Goal: Find specific page/section: Find specific page/section

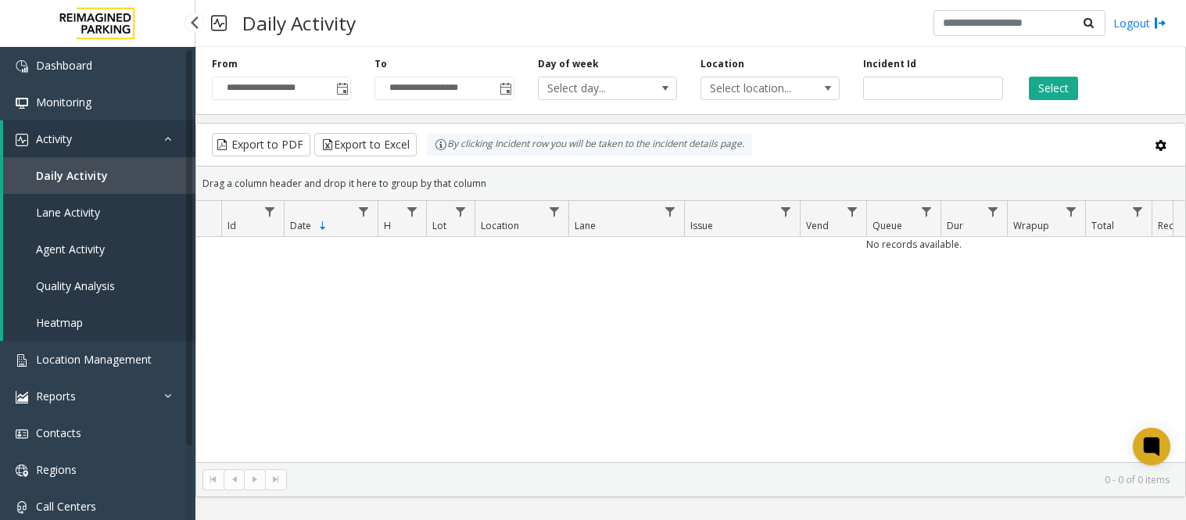
click at [82, 360] on span "Location Management" at bounding box center [94, 359] width 116 height 15
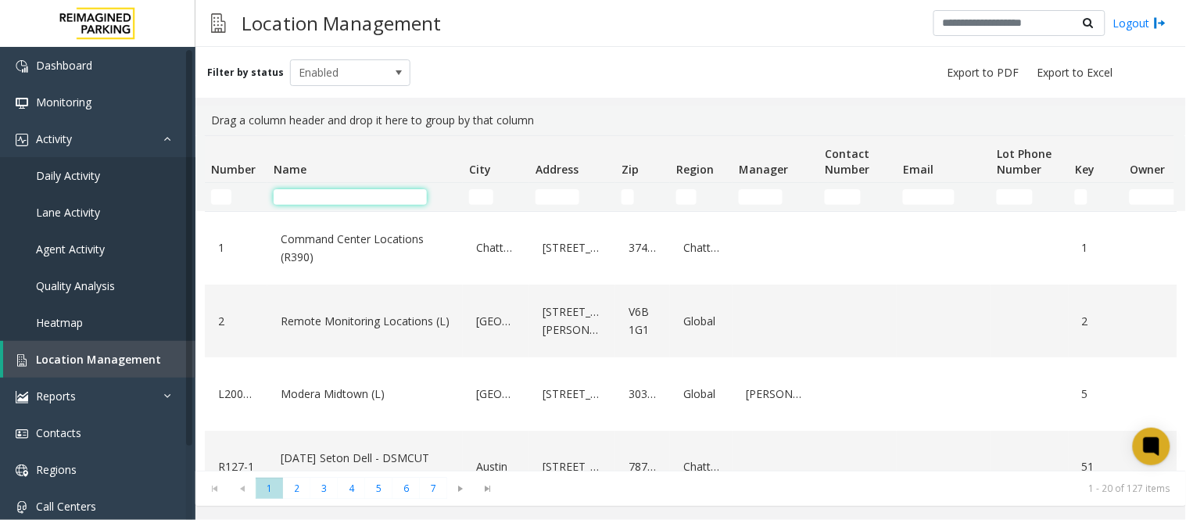
click at [381, 199] on input "Name Filter" at bounding box center [350, 197] width 153 height 16
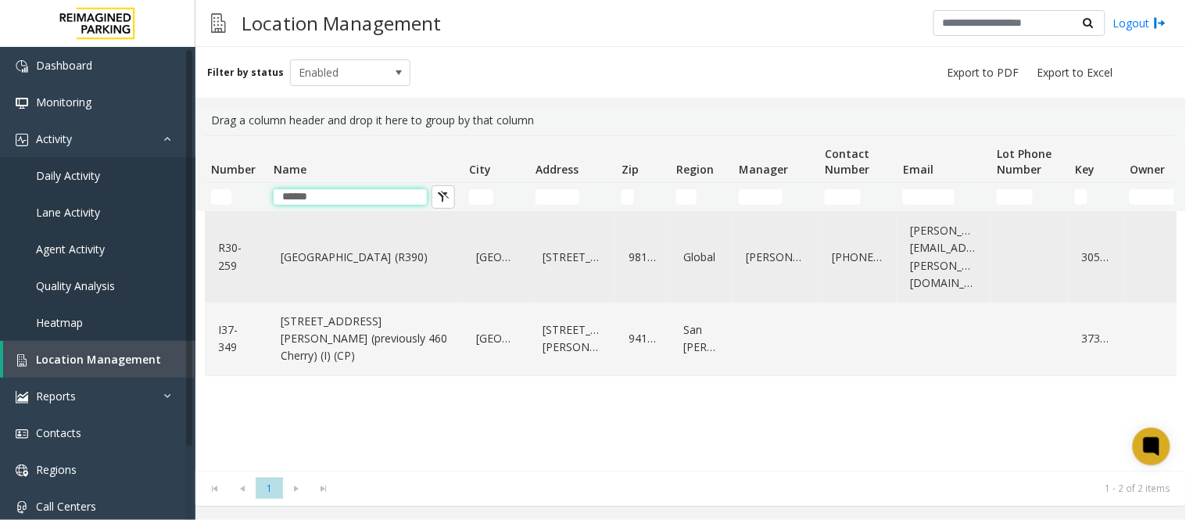
type input "******"
click at [341, 245] on link "[GEOGRAPHIC_DATA] (R390)" at bounding box center [365, 257] width 177 height 25
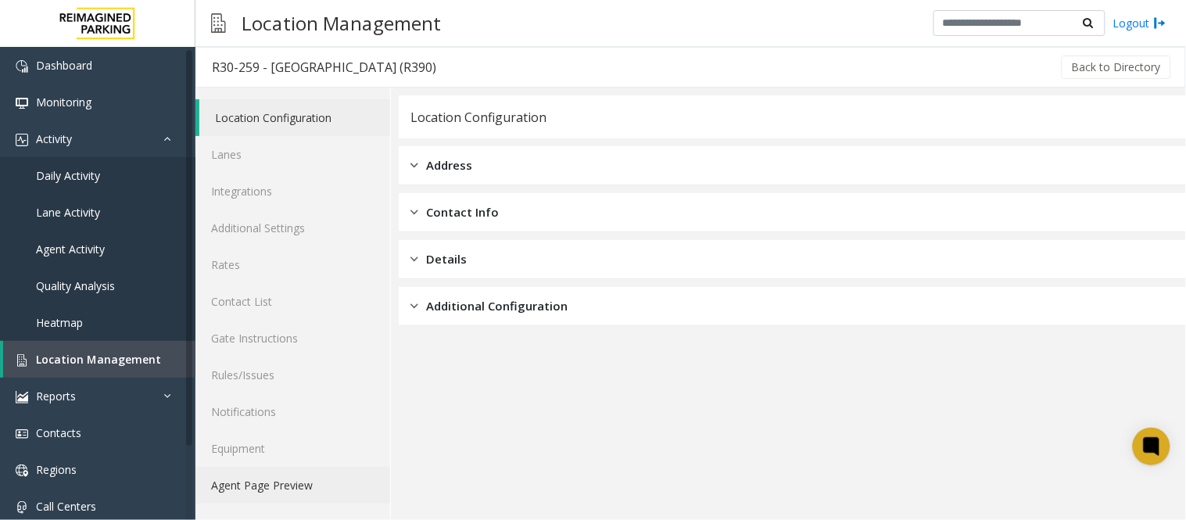
click at [303, 485] on link "Agent Page Preview" at bounding box center [292, 485] width 195 height 37
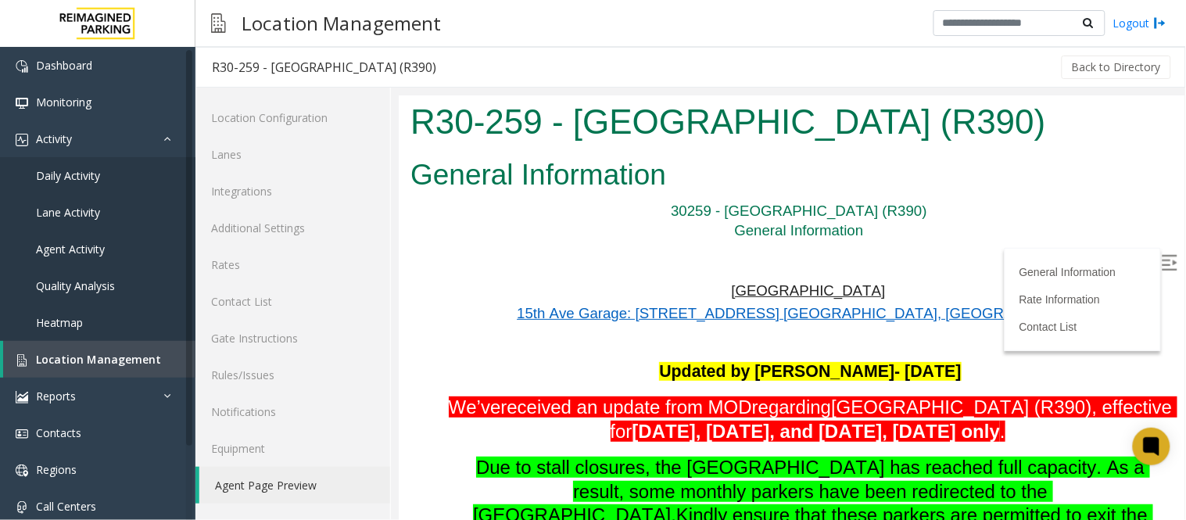
scroll to position [955, 0]
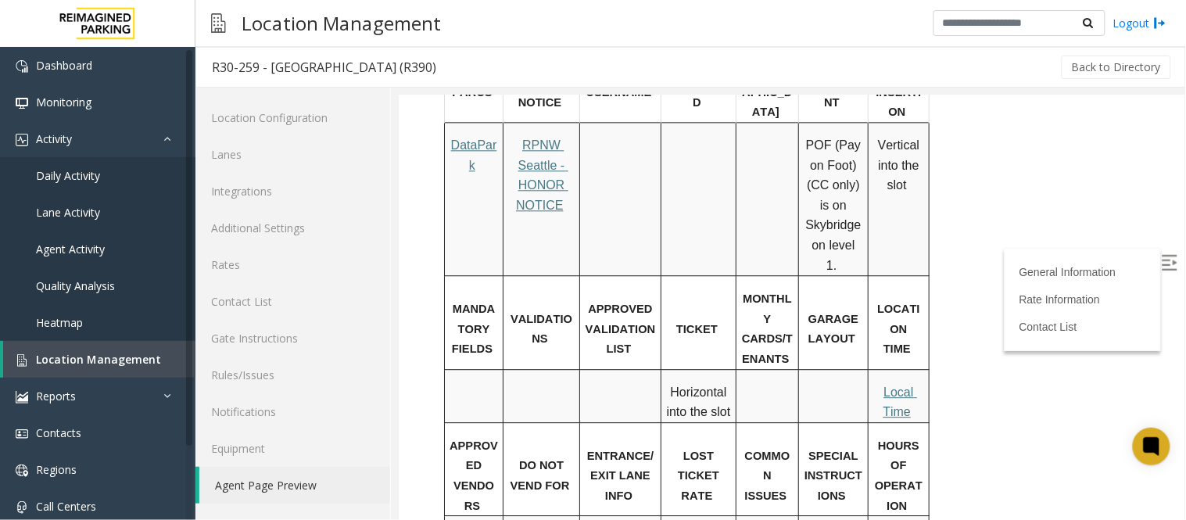
click at [896, 385] on span "Local Time" at bounding box center [899, 402] width 34 height 34
